Goal: Check status

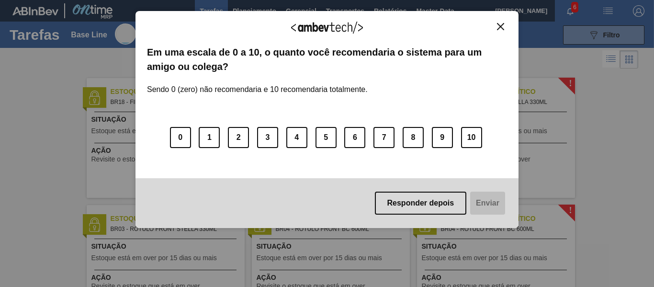
click at [501, 25] on img "Close" at bounding box center [500, 26] width 7 height 7
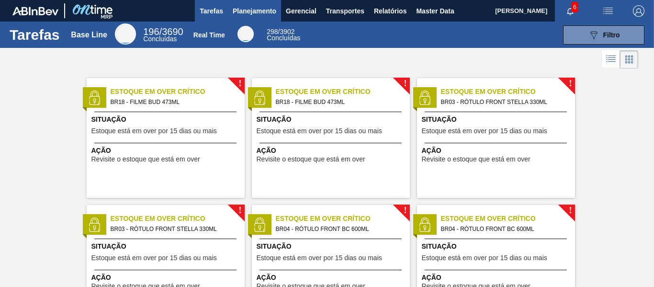
click at [244, 4] on button "Planejamento" at bounding box center [254, 11] width 53 height 22
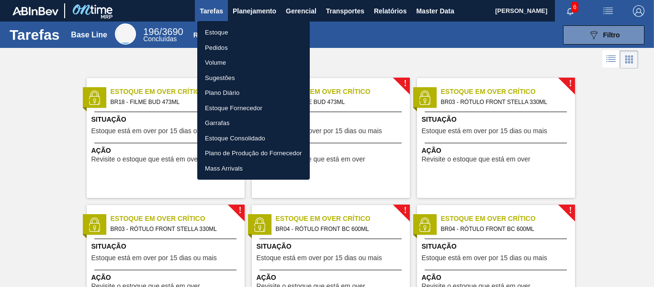
click at [218, 32] on li "Estoque" at bounding box center [253, 32] width 112 height 15
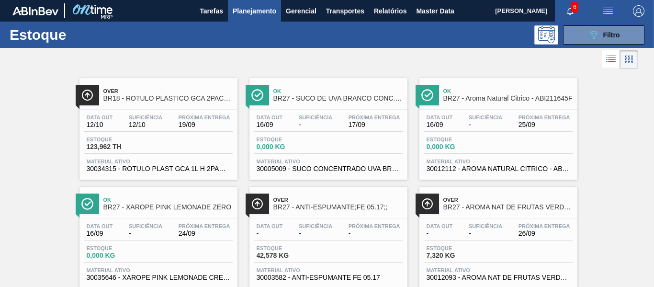
click at [575, 55] on div at bounding box center [319, 59] width 638 height 23
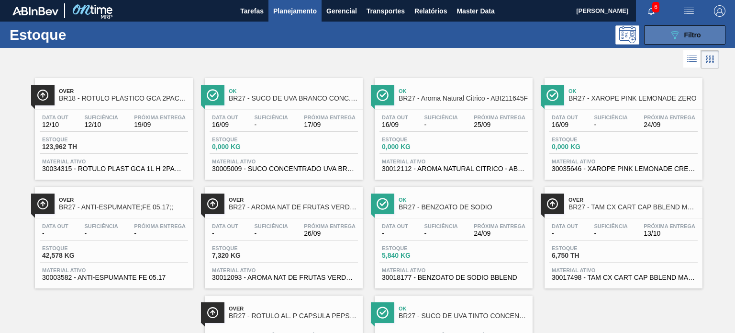
click at [653, 34] on button "089F7B8B-B2A5-4AFE-B5C0-19BA573D28AC Filtro" at bounding box center [684, 34] width 81 height 19
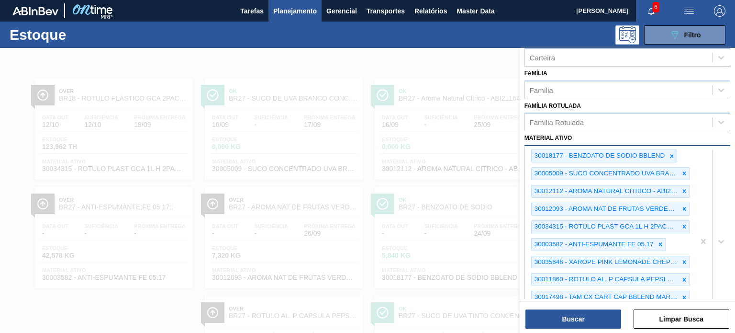
scroll to position [191, 0]
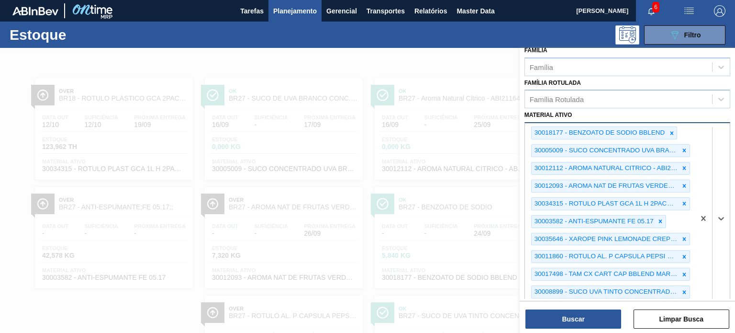
click at [548, 285] on div "30018177 - BENZOATO DE SODIO BBLEND 30005009 - SUCO CONCENTRADO UVA BRANCA 68B …" at bounding box center [610, 218] width 170 height 191
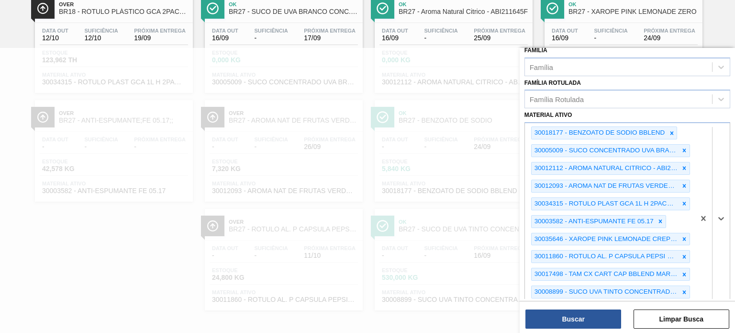
paste ativo "30018176"
type ativo "30018176"
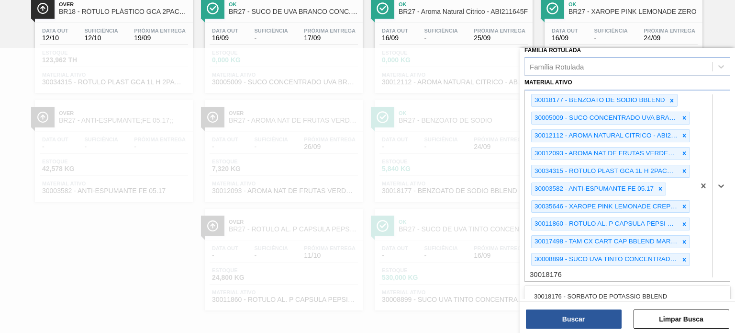
scroll to position [239, 0]
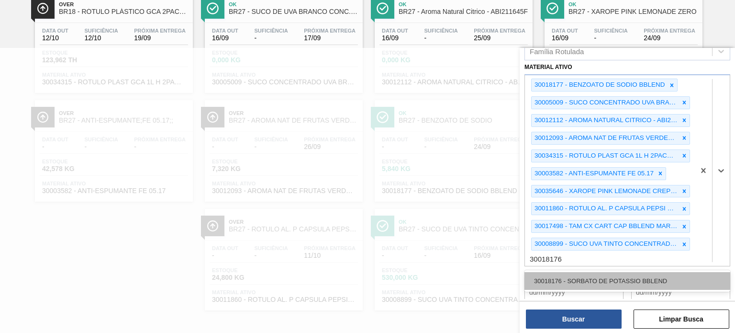
click at [580, 272] on div "30018176 - SORBATO DE POTASSIO BBLEND" at bounding box center [628, 281] width 206 height 18
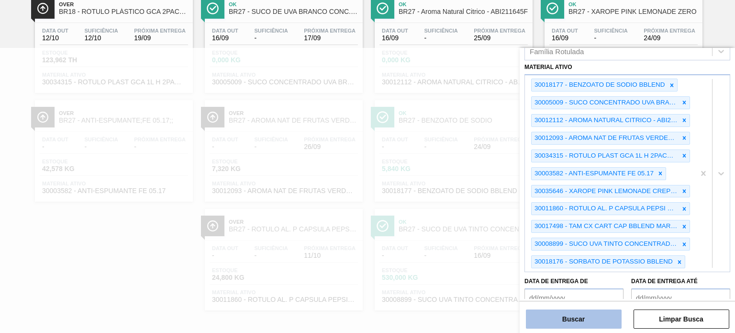
click at [586, 286] on button "Buscar" at bounding box center [574, 318] width 96 height 19
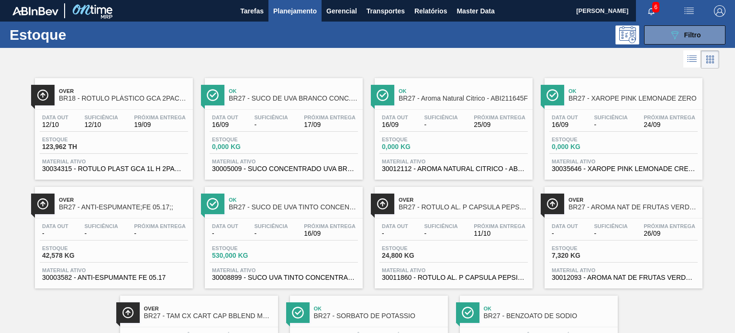
scroll to position [87, 0]
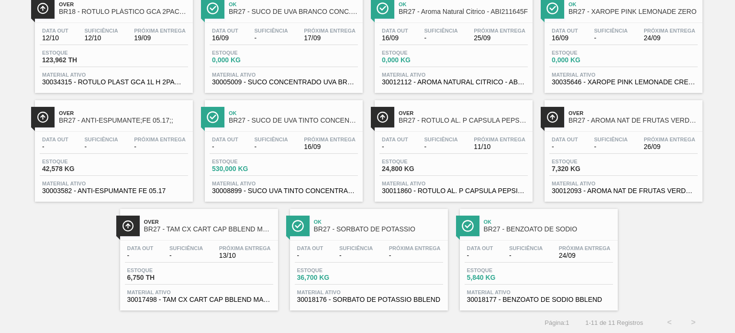
click at [372, 245] on div "Suficiência -" at bounding box center [356, 252] width 38 height 14
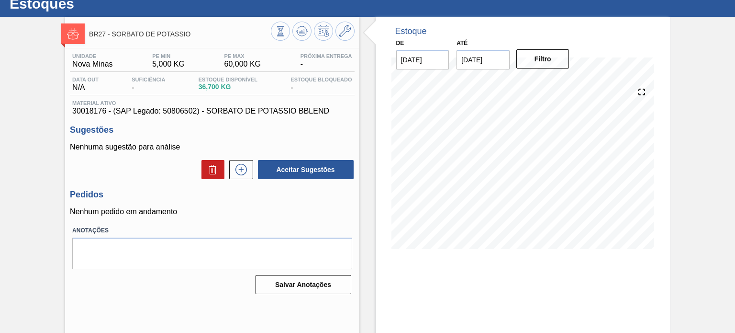
scroll to position [79, 0]
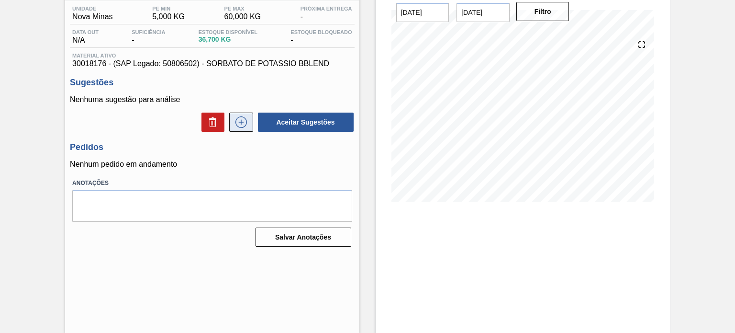
click at [238, 126] on icon at bounding box center [241, 121] width 15 height 11
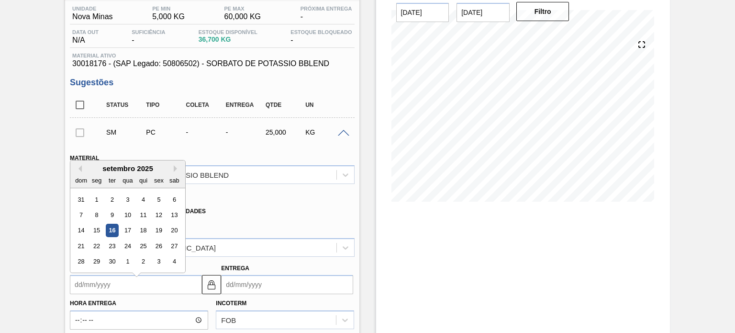
click at [171, 283] on input "Coleta" at bounding box center [136, 284] width 132 height 19
click at [157, 227] on div "19" at bounding box center [158, 225] width 13 height 13
type input "19/09/2025"
type input "21/09/2025"
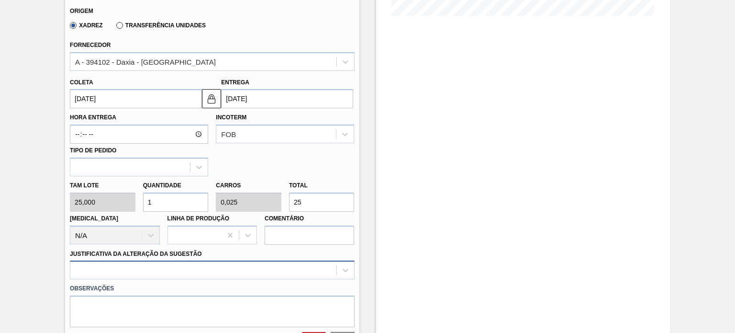
scroll to position [270, 0]
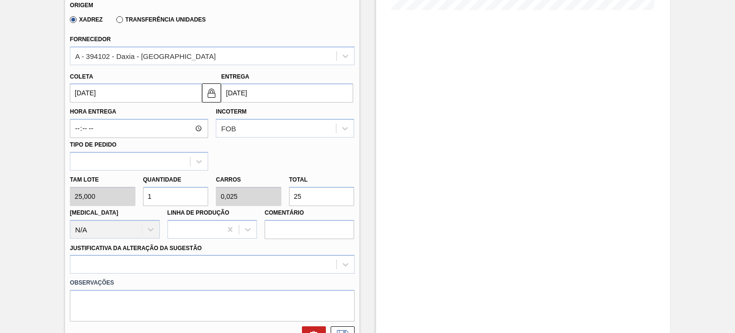
click at [107, 187] on div "Tam lote 25,000 Quantidade 1 Carros 0,025 Total 25 Doca N/A Linha de Produção C…" at bounding box center [212, 204] width 292 height 68
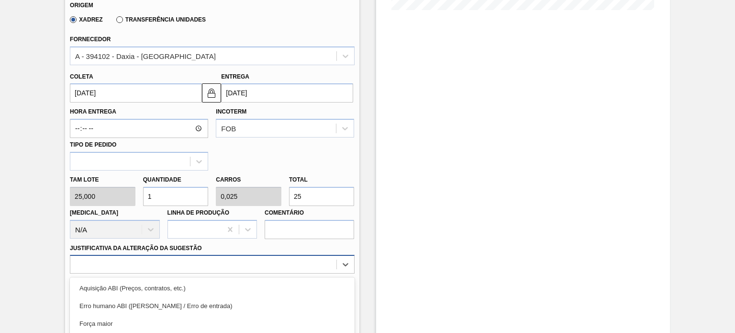
click at [128, 256] on div "option Logística ABI (Problemas de descarga etc.) focused, 4 of 18. 18 results …" at bounding box center [212, 264] width 284 height 19
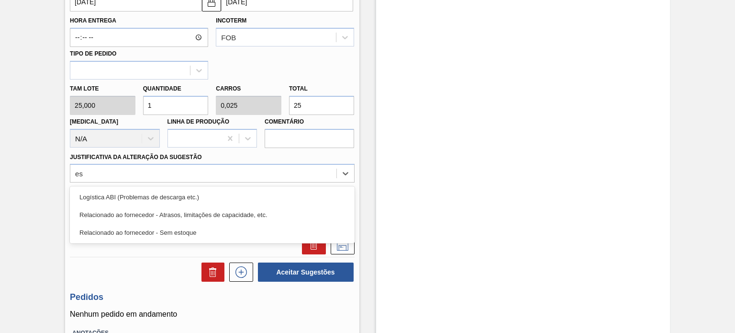
type Sugestão "est"
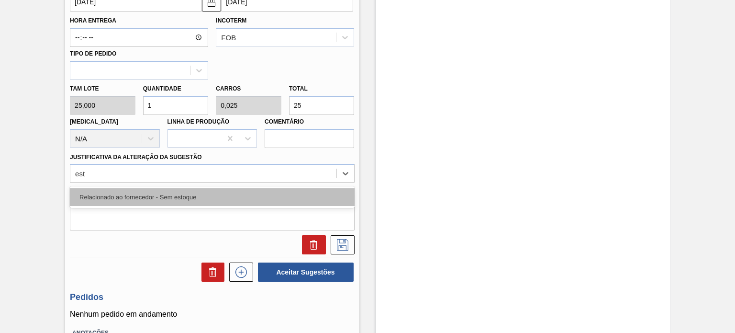
click at [155, 192] on div "Relacionado ao fornecedor - Sem estoque" at bounding box center [212, 197] width 284 height 18
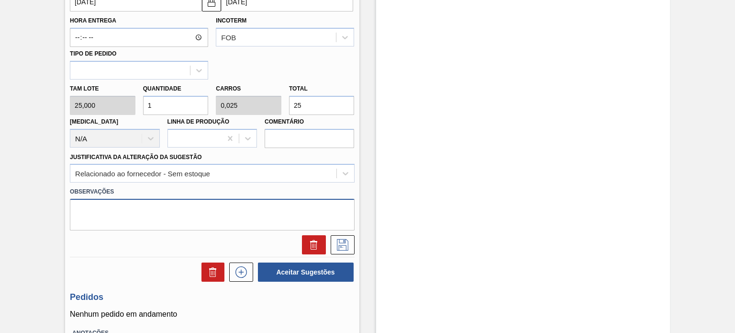
click at [109, 202] on textarea at bounding box center [212, 215] width 284 height 32
type textarea "B.Blend"
click at [338, 239] on icon at bounding box center [342, 244] width 11 height 11
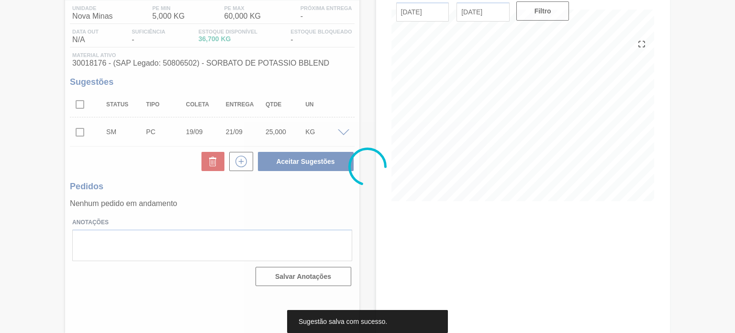
scroll to position [79, 0]
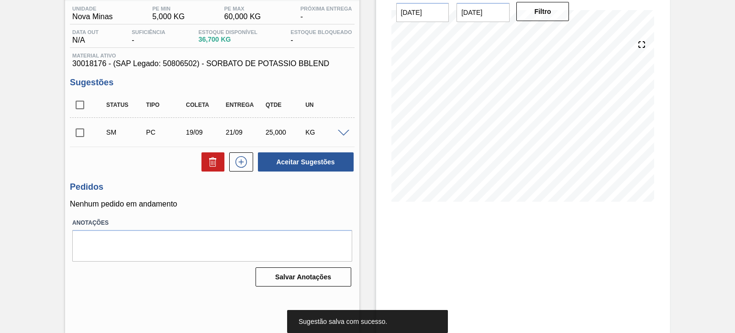
click at [78, 134] on input "checkbox" at bounding box center [80, 133] width 20 height 20
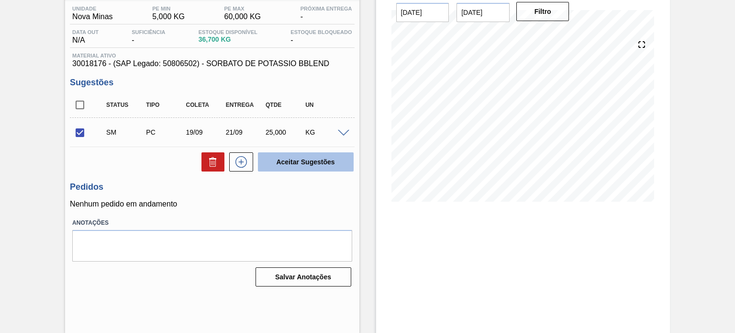
click at [305, 158] on button "Aceitar Sugestões" at bounding box center [306, 161] width 96 height 19
checkbox input "false"
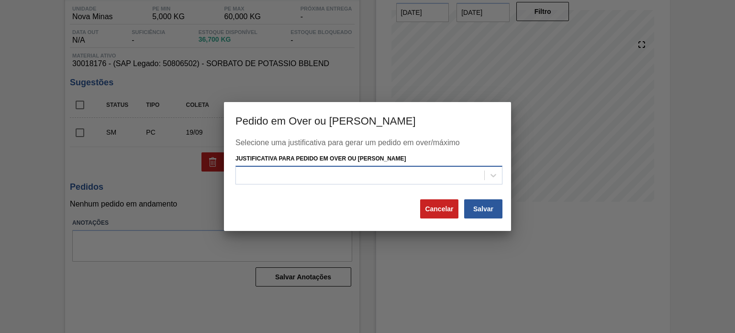
click at [350, 180] on div at bounding box center [360, 175] width 248 height 14
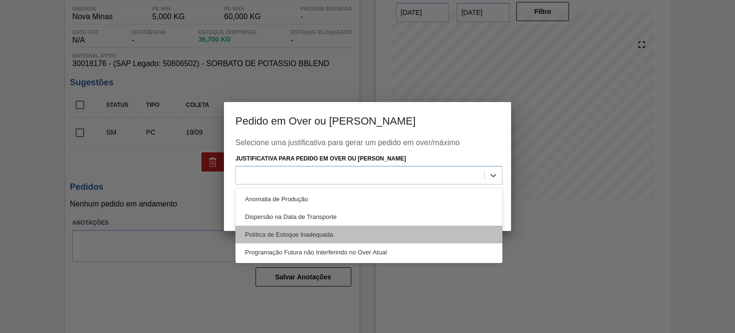
click at [358, 234] on div "Política de Estoque Inadequada" at bounding box center [369, 234] width 267 height 18
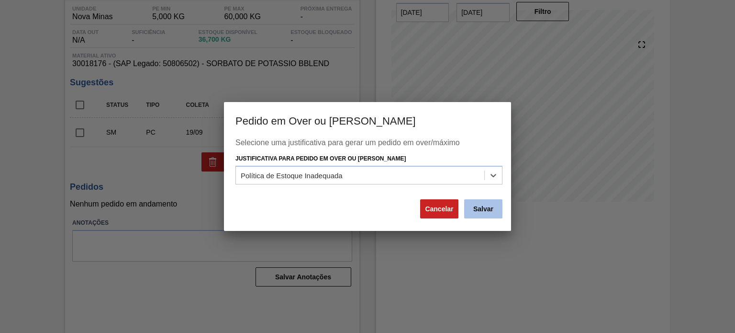
click at [496, 202] on button "Salvar" at bounding box center [483, 208] width 38 height 19
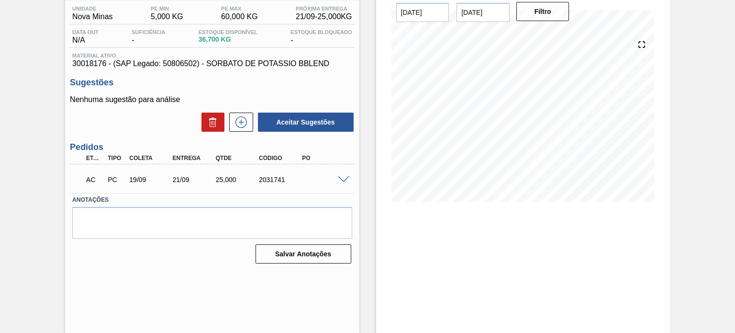
click at [91, 179] on p "AC" at bounding box center [94, 180] width 17 height 8
click at [344, 181] on span at bounding box center [343, 179] width 11 height 7
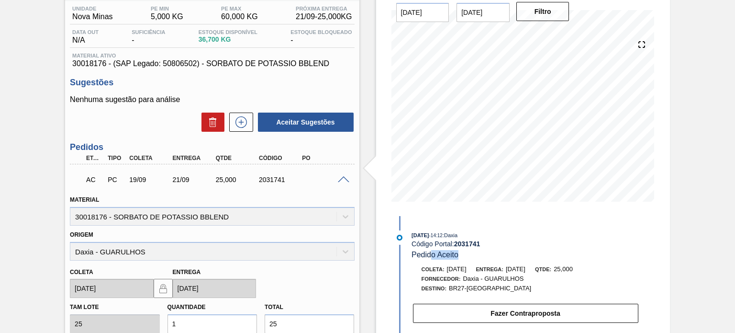
drag, startPoint x: 432, startPoint y: 257, endPoint x: 458, endPoint y: 258, distance: 25.4
click at [458, 258] on span "Pedido Aceito" at bounding box center [435, 254] width 47 height 8
click at [653, 91] on div "Aguardando Composição de Carga BR27 - SORBATO DE POTASSIO Unidade Nova Minas PE…" at bounding box center [367, 236] width 735 height 534
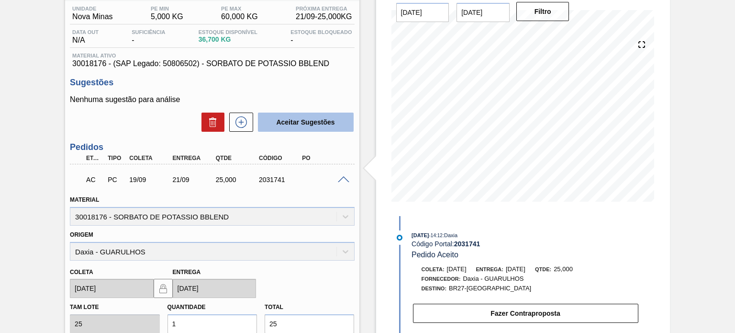
scroll to position [57, 0]
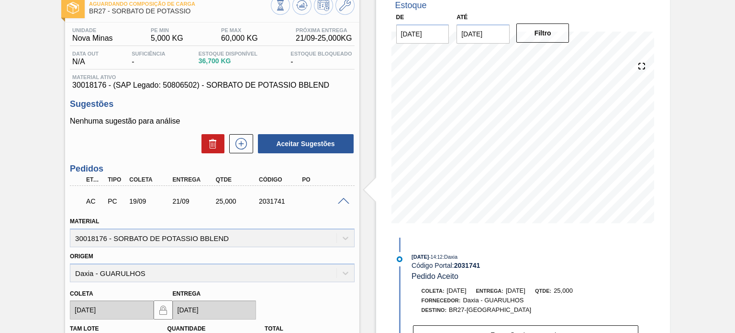
click at [343, 202] on span at bounding box center [343, 201] width 11 height 7
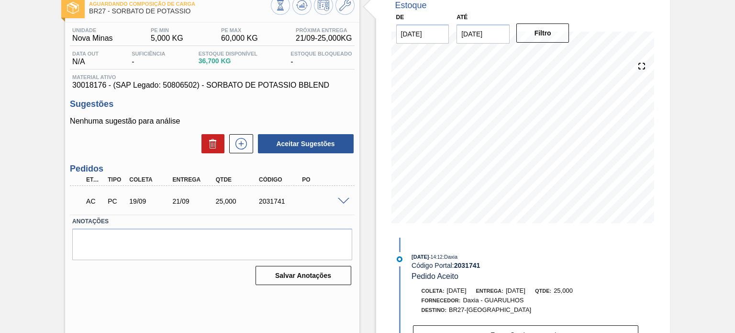
click at [264, 200] on div "2031741" at bounding box center [280, 201] width 47 height 8
copy div "2031741"
